Goal: Check status: Check status

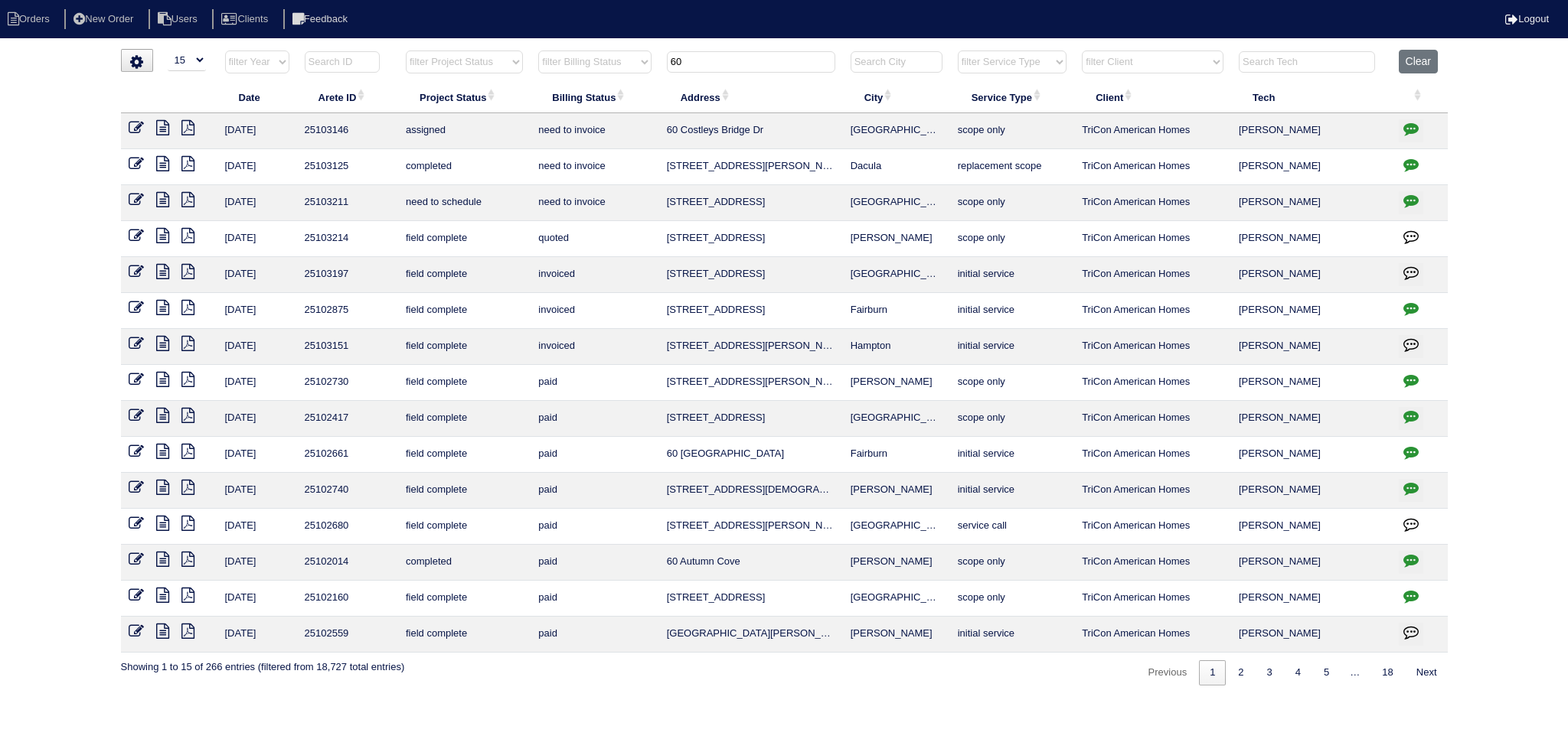
select select "15"
click at [725, 72] on th "60" at bounding box center [750, 65] width 184 height 32
click at [723, 72] on th "60" at bounding box center [750, 65] width 184 height 32
click at [723, 66] on input "60" at bounding box center [751, 62] width 168 height 21
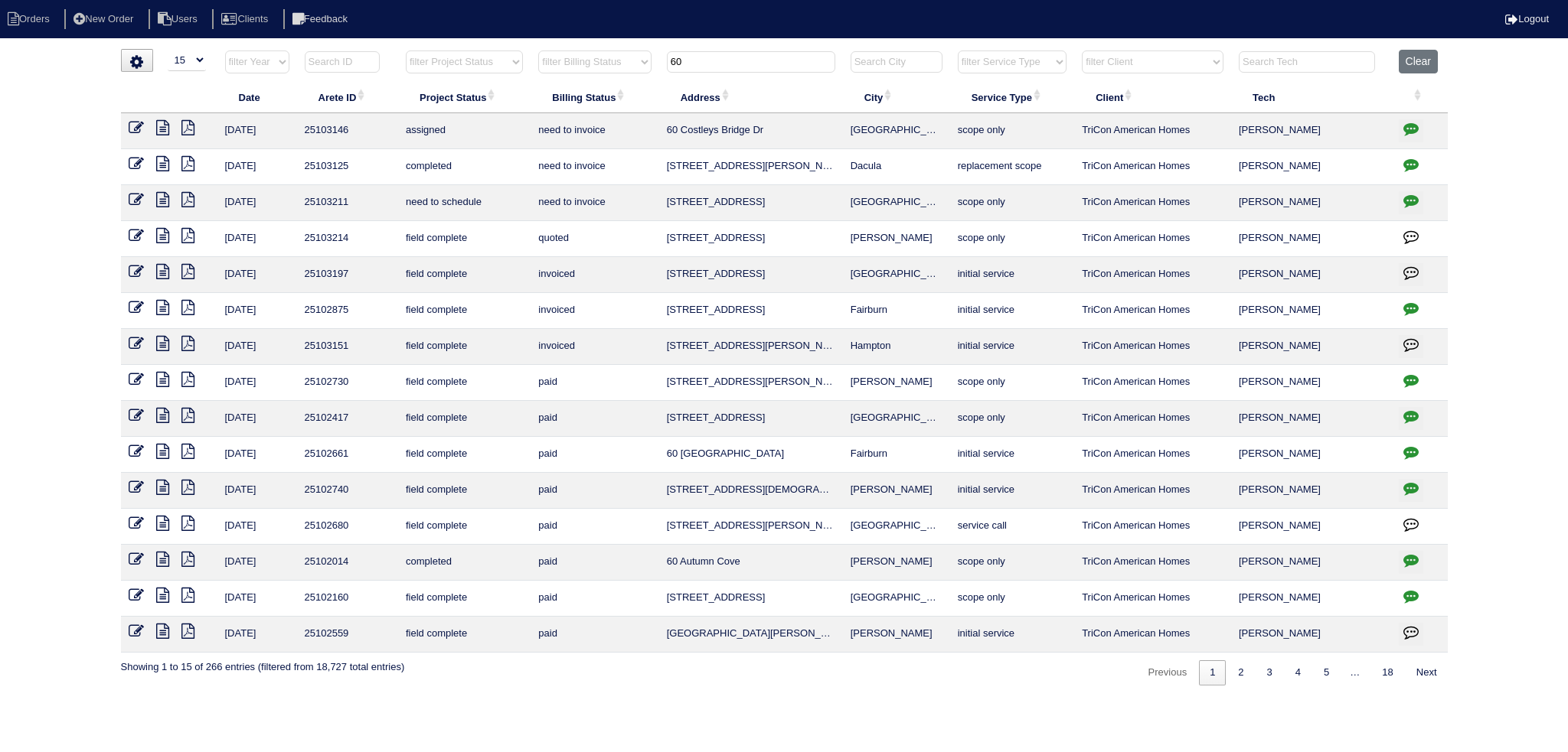
click at [723, 66] on input "60" at bounding box center [751, 62] width 168 height 21
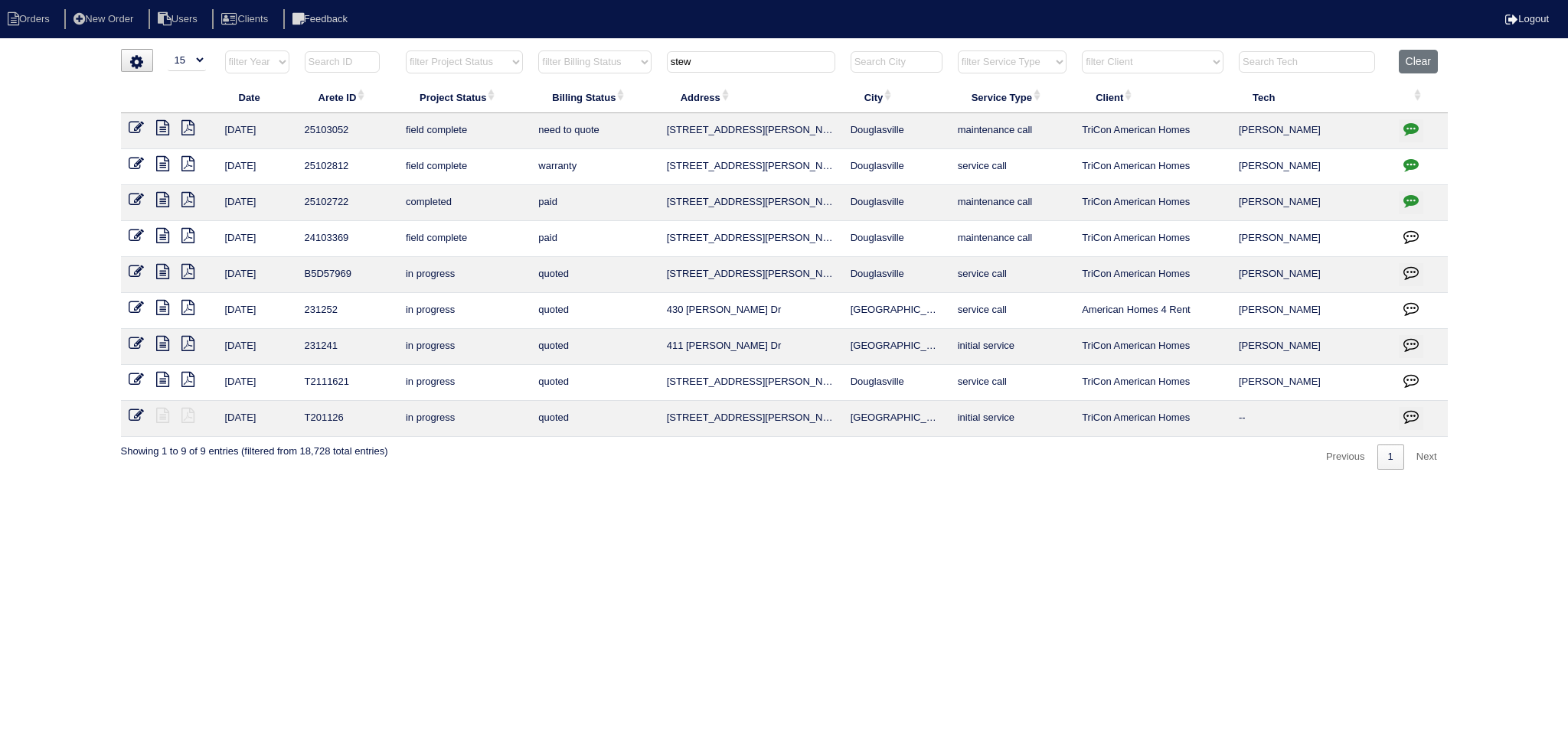
type input "stew"
click at [162, 128] on icon at bounding box center [162, 128] width 13 height 15
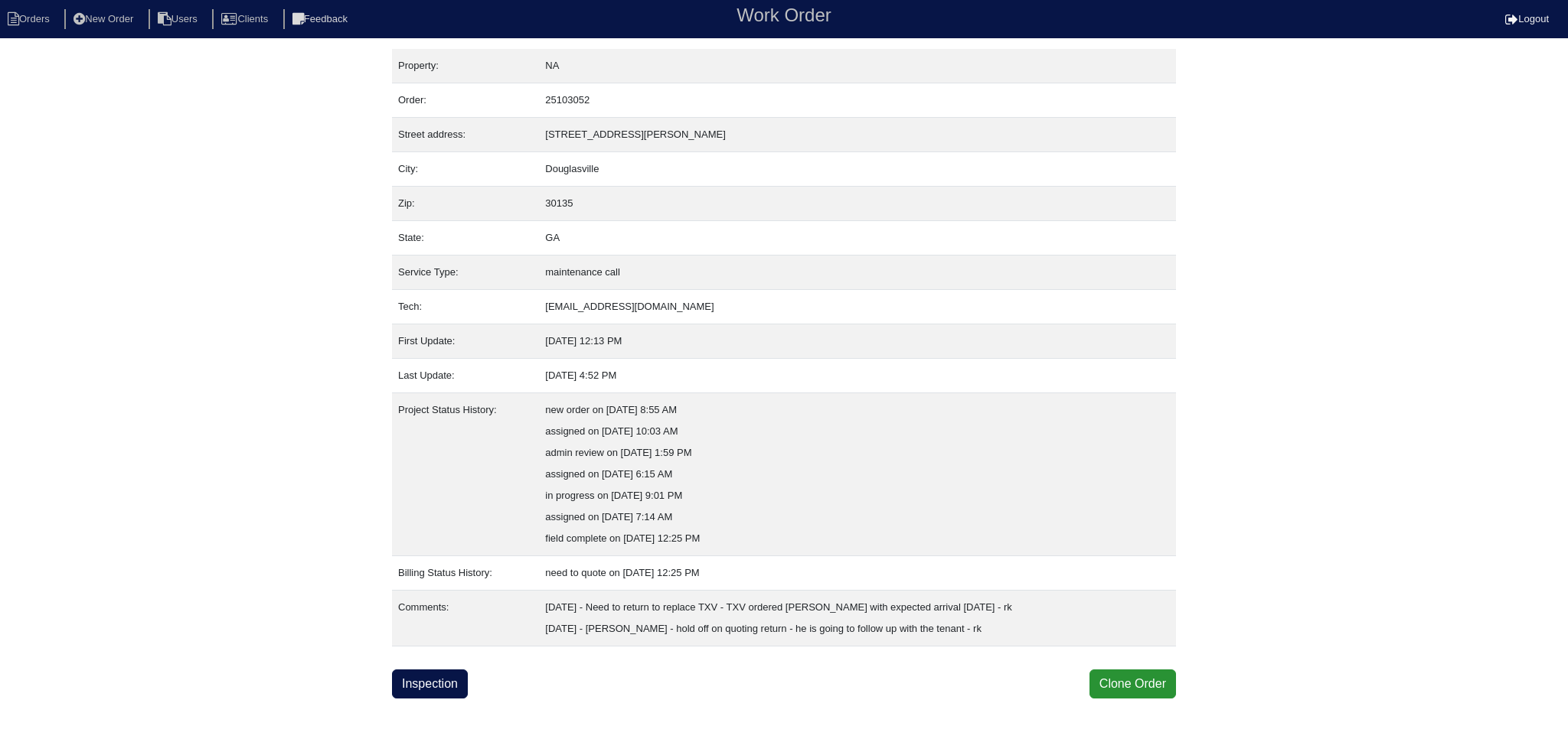
click at [436, 680] on link "Inspection" at bounding box center [429, 684] width 76 height 29
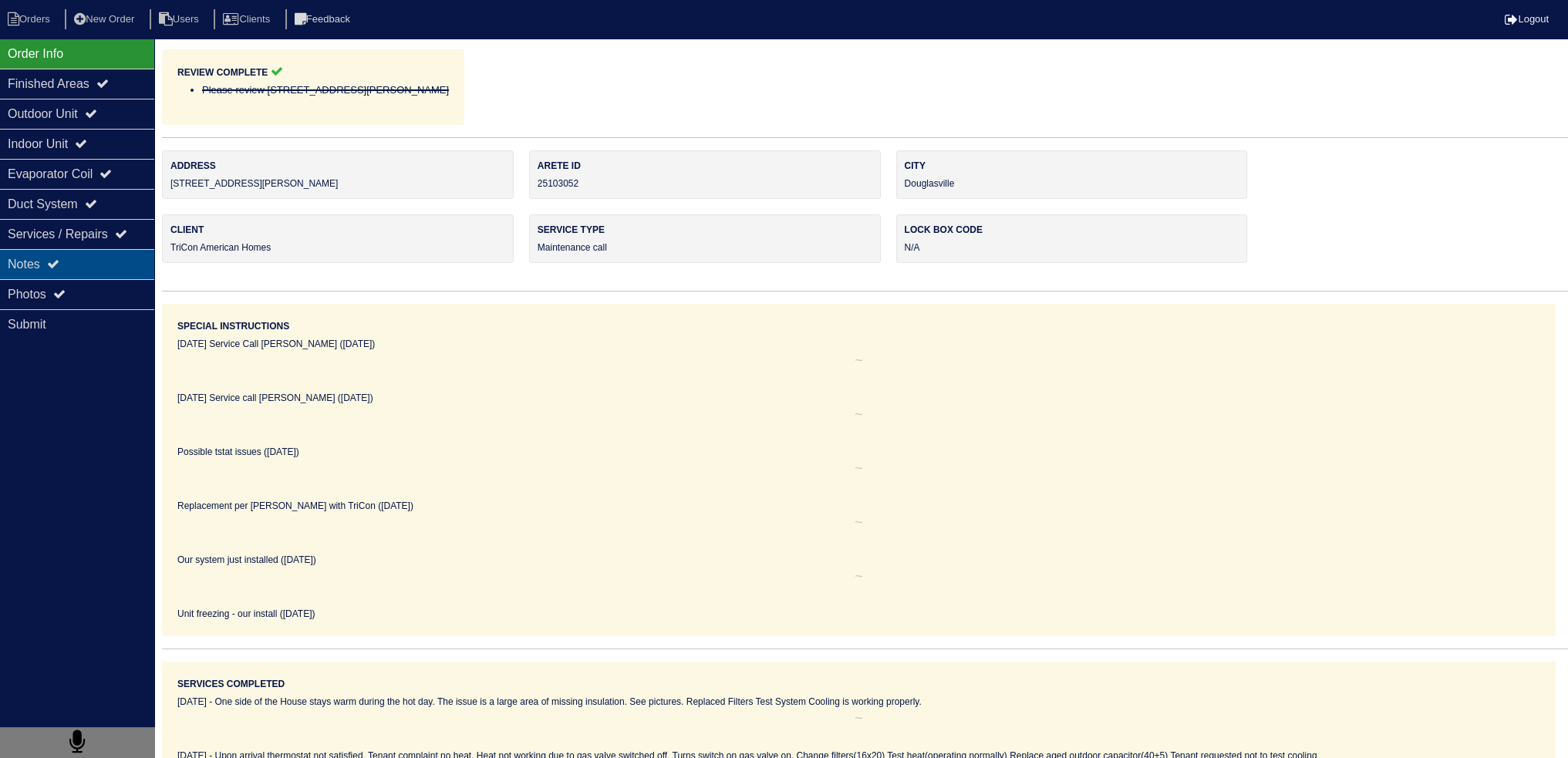
click at [70, 261] on div "Notes" at bounding box center [77, 264] width 154 height 30
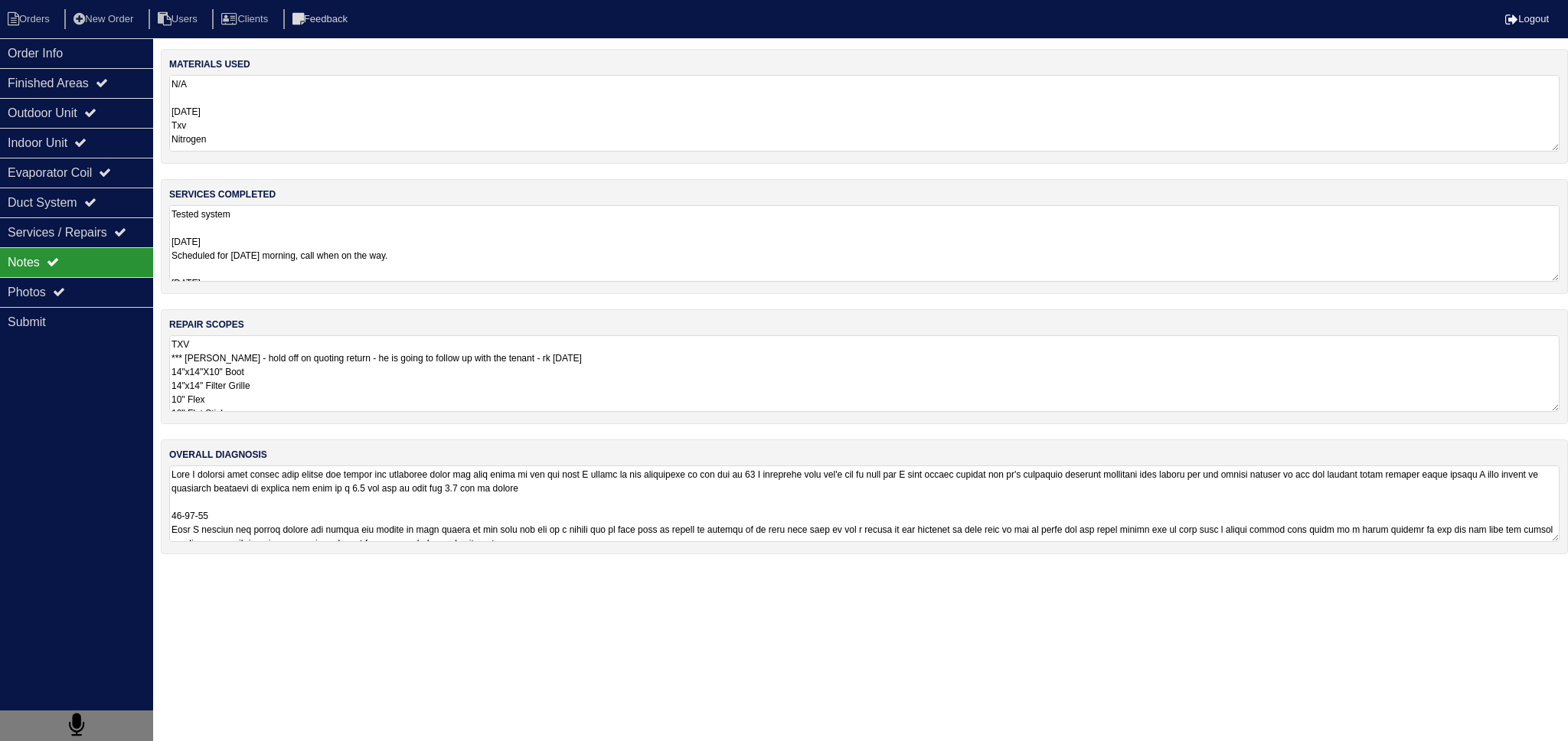
click at [267, 368] on textarea "TXV *** Per Payton - hold off on quoting return - he is going to follow up with…" at bounding box center [864, 373] width 1391 height 77
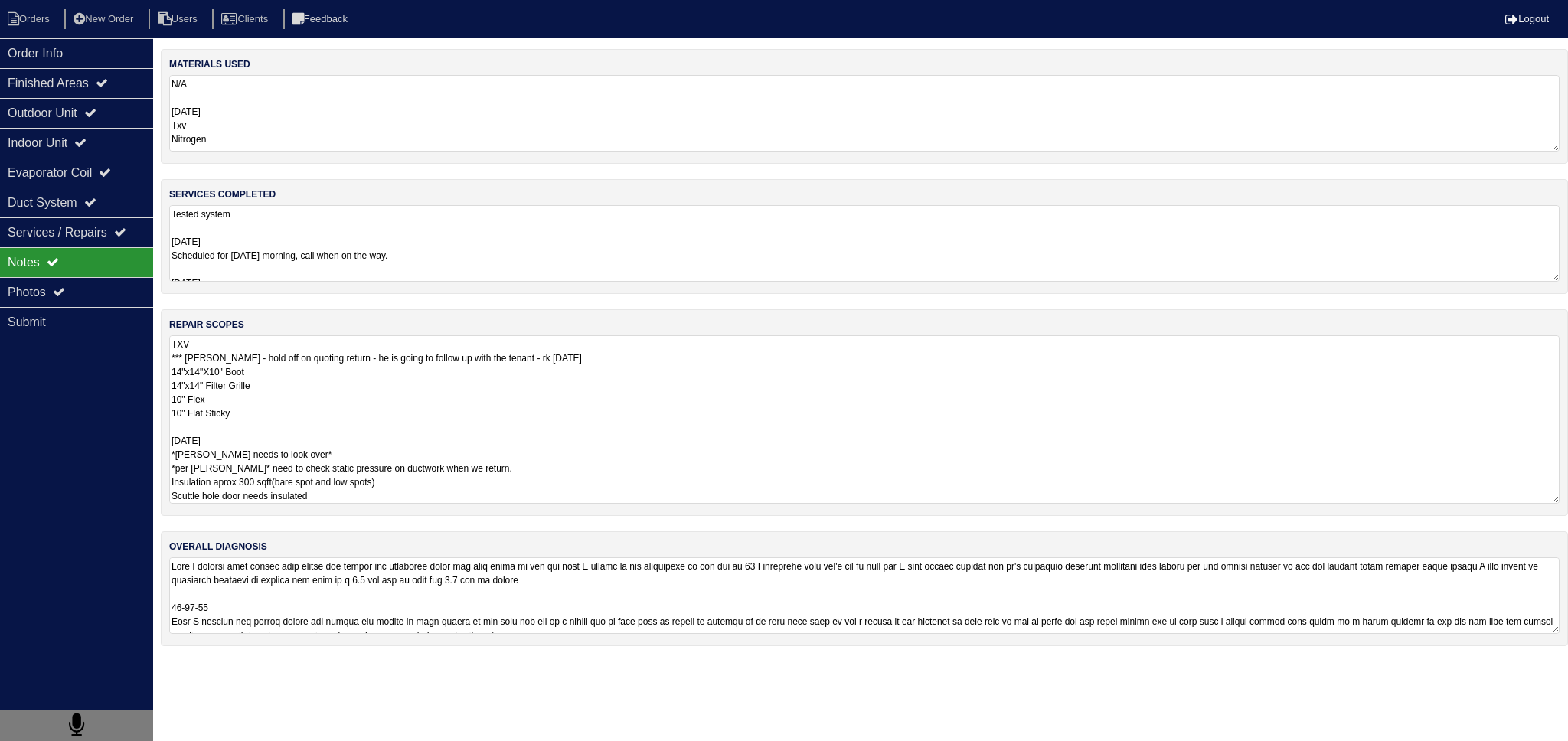
click at [248, 420] on textarea "TXV *** Per Payton - hold off on quoting return - he is going to follow up with…" at bounding box center [864, 419] width 1391 height 168
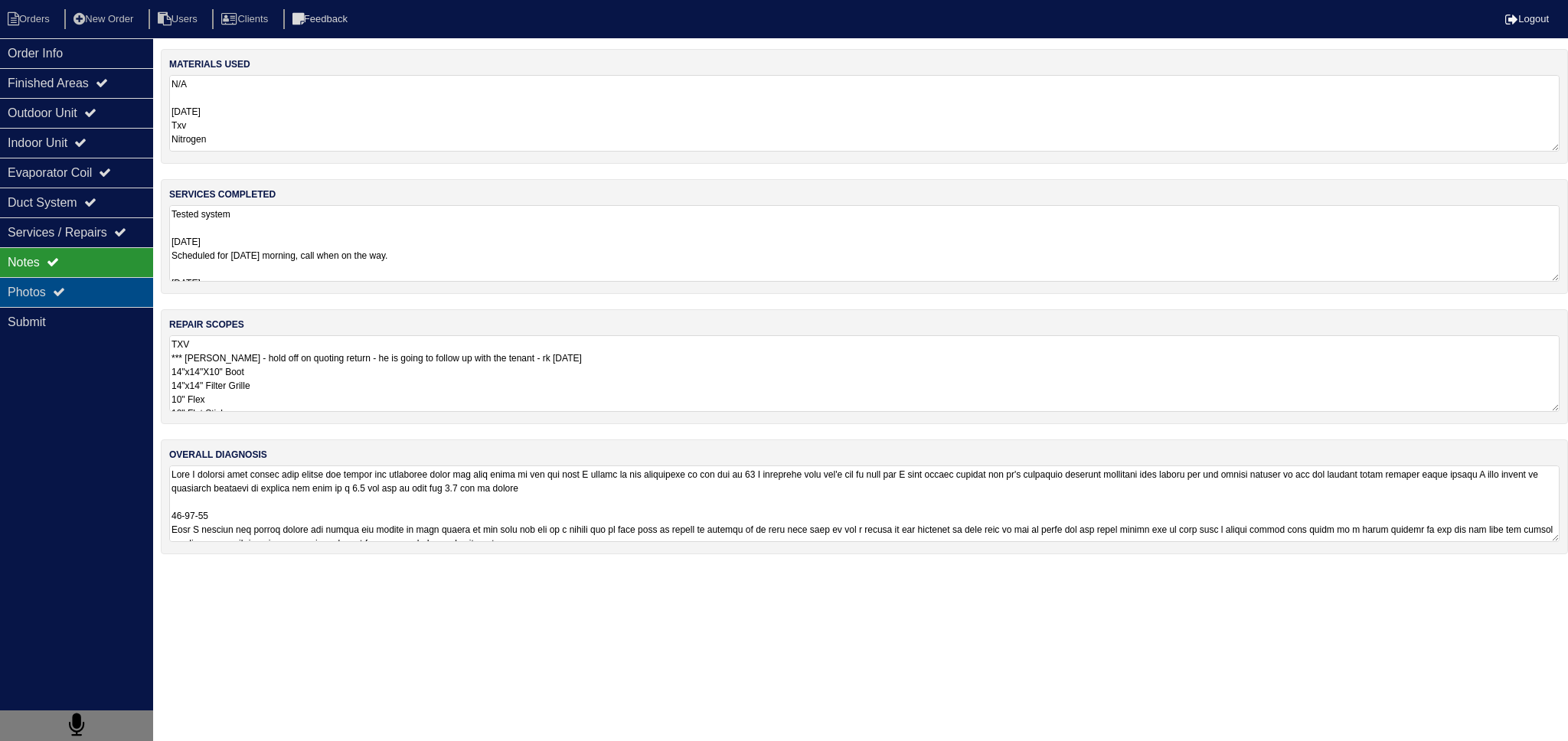
click at [85, 290] on div "Photos" at bounding box center [77, 292] width 153 height 30
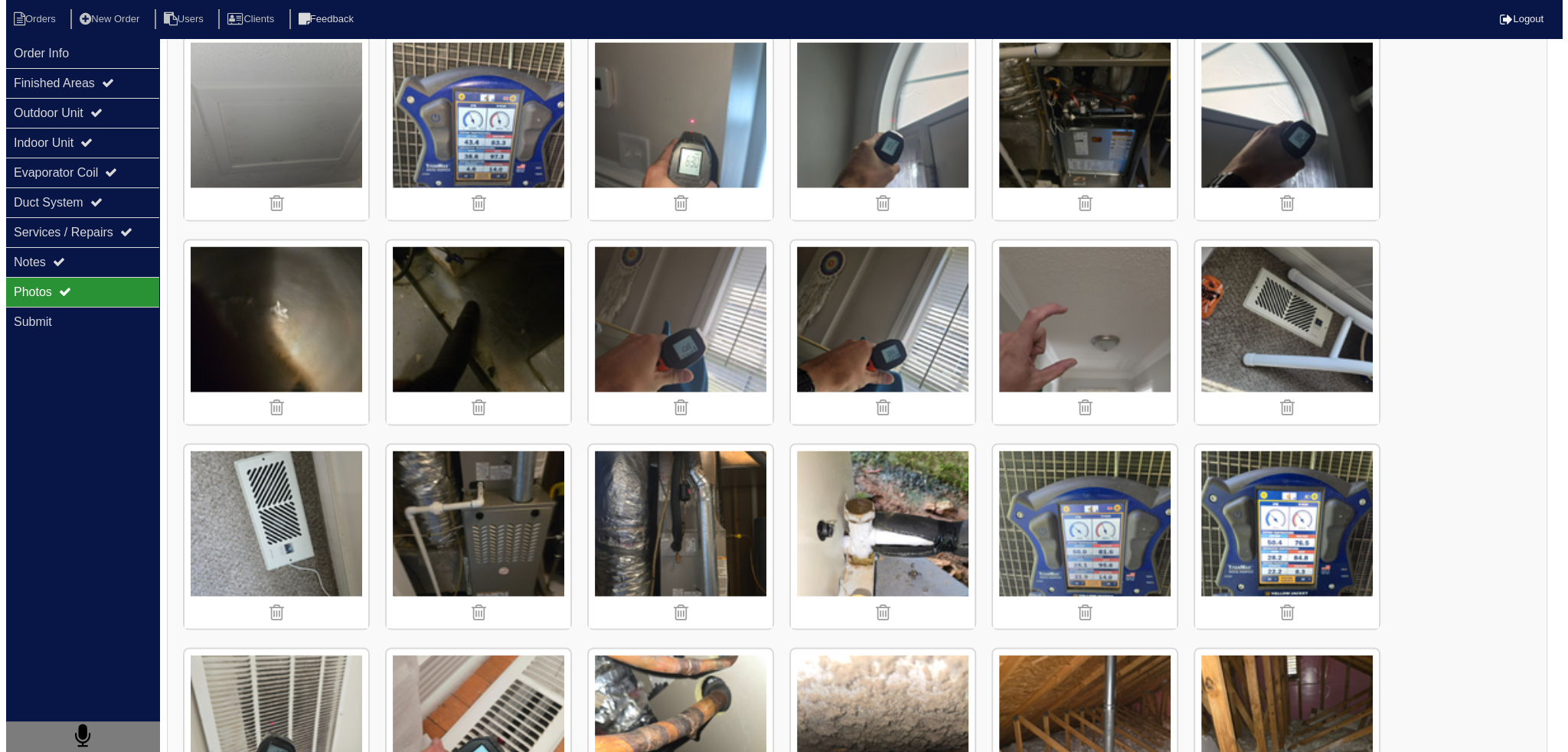
scroll to position [3309, 0]
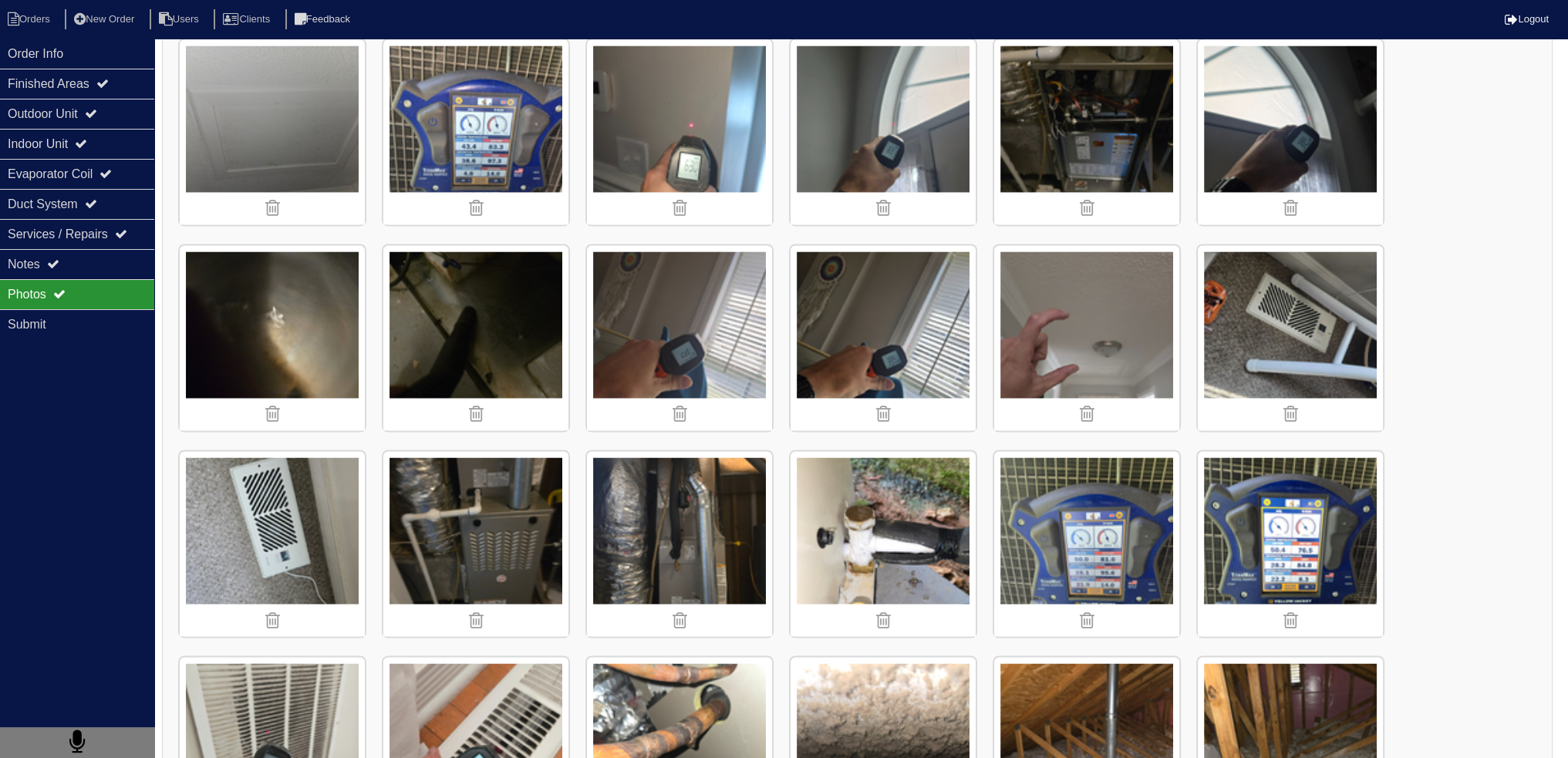
click at [279, 491] on img at bounding box center [272, 544] width 185 height 185
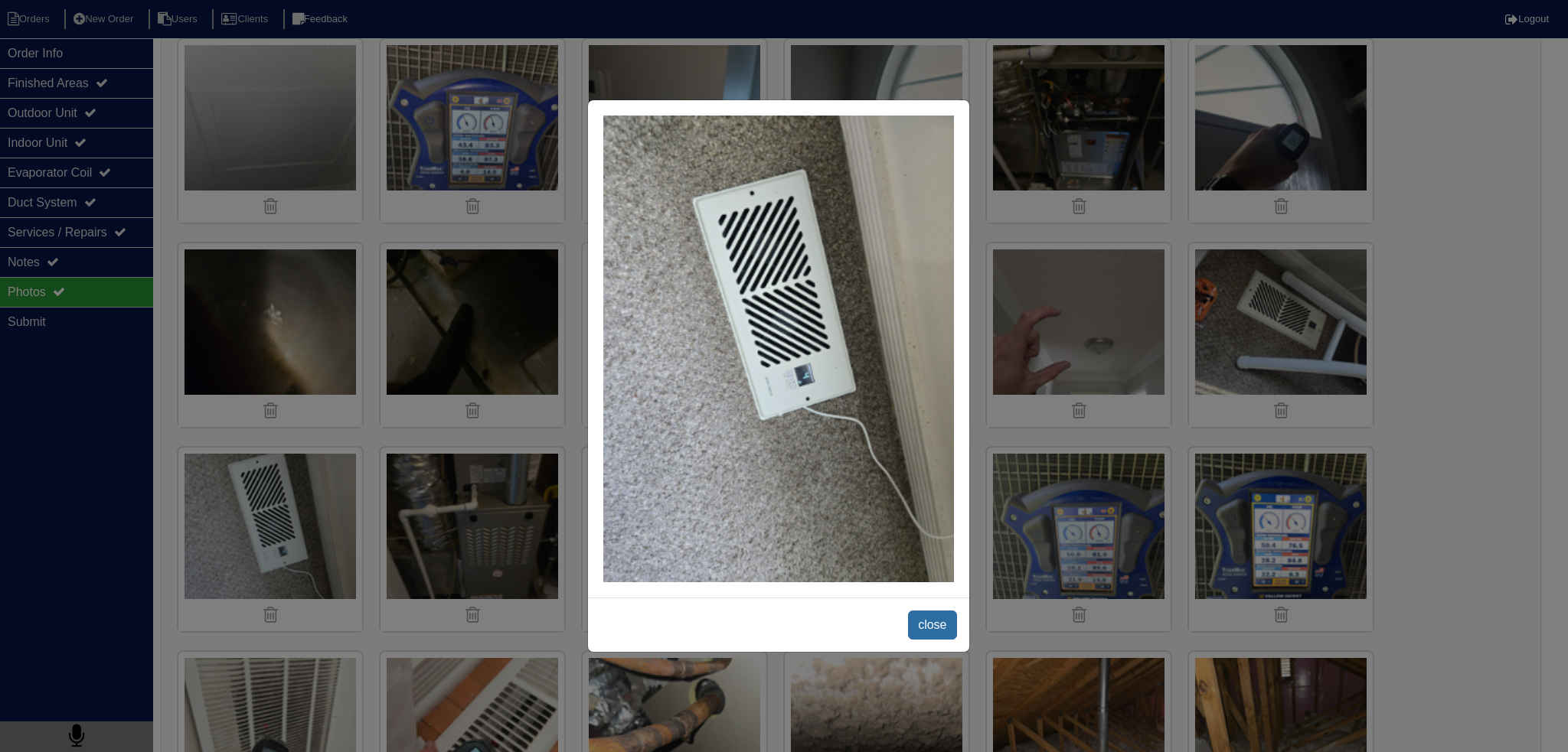
click at [929, 627] on span "close" at bounding box center [932, 625] width 49 height 29
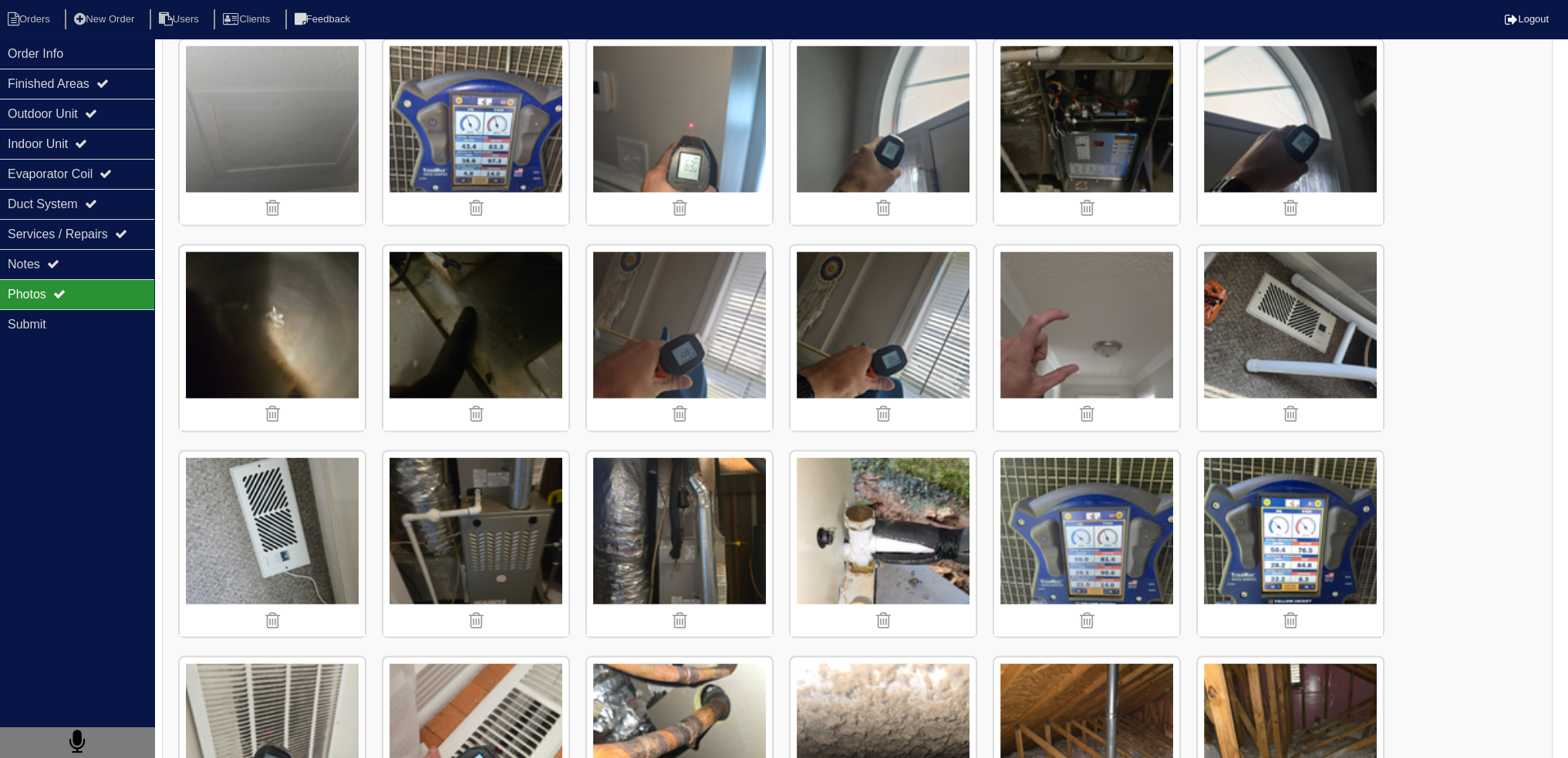
click at [1299, 329] on img at bounding box center [1290, 338] width 185 height 185
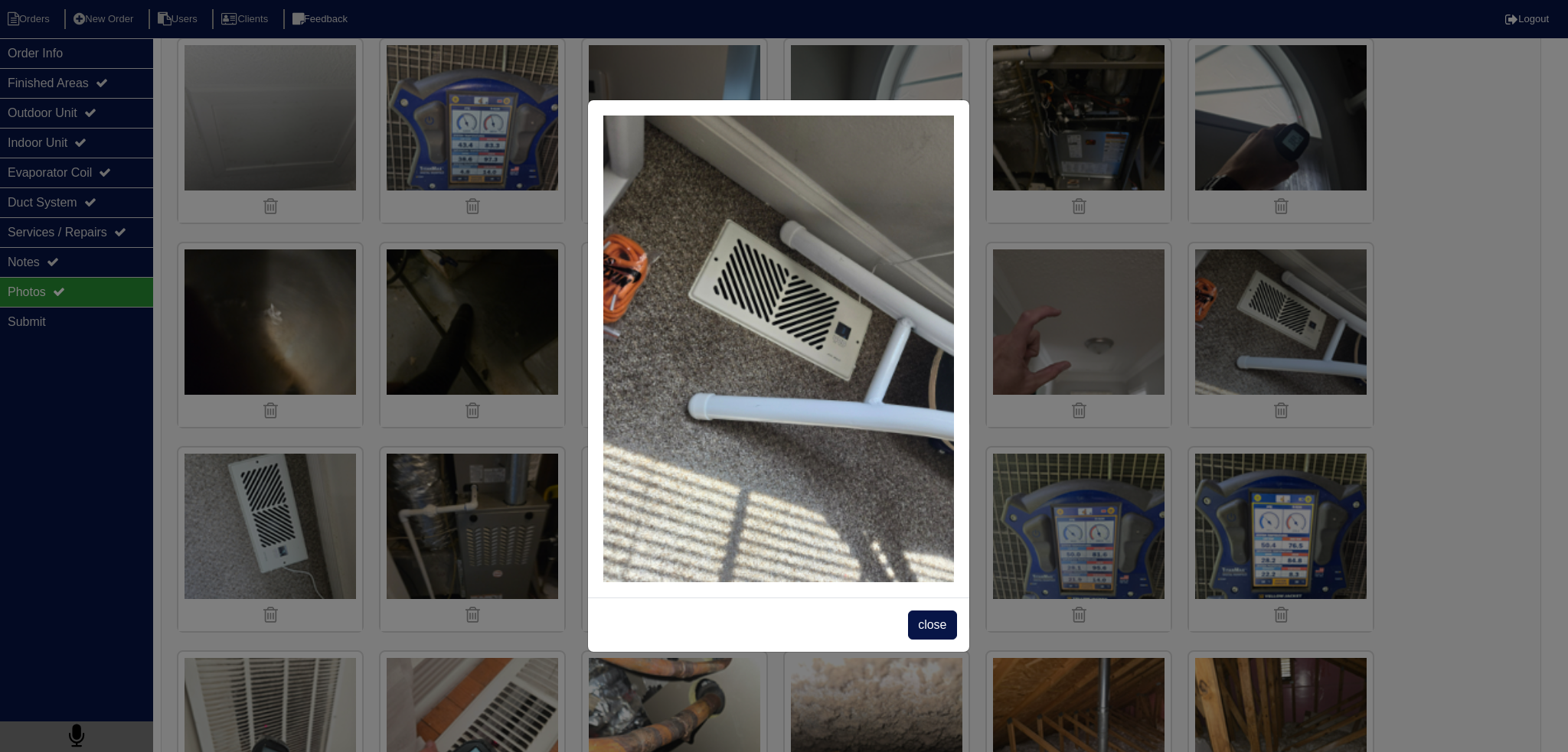
drag, startPoint x: 959, startPoint y: 618, endPoint x: 959, endPoint y: 606, distance: 12.0
click at [959, 613] on div "close" at bounding box center [778, 625] width 382 height 54
click at [908, 644] on div "close" at bounding box center [778, 625] width 382 height 54
